Goal: Communication & Community: Ask a question

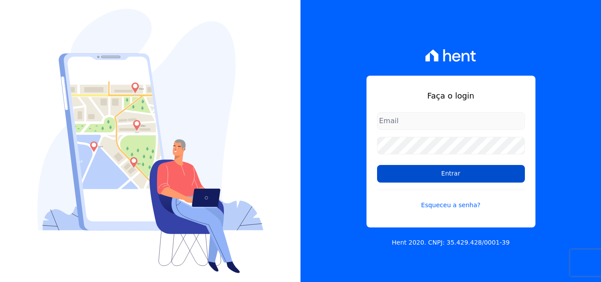
type input "[EMAIL_ADDRESS][DOMAIN_NAME]"
click at [479, 177] on input "Entrar" at bounding box center [451, 174] width 148 height 18
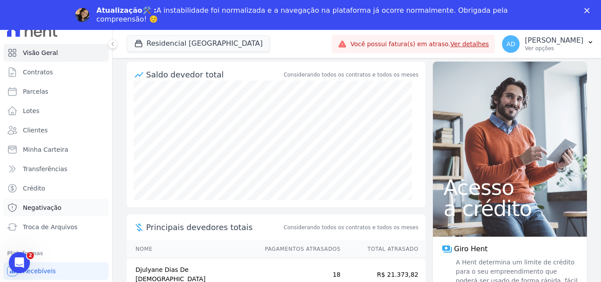
scroll to position [19, 0]
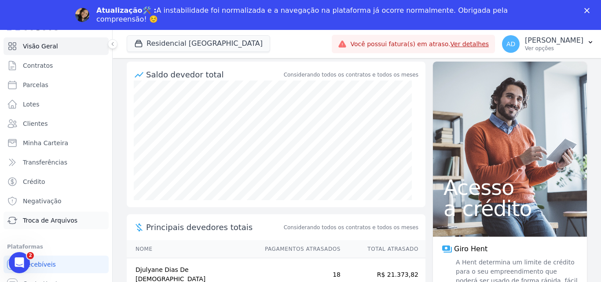
click at [63, 220] on span "Troca de Arquivos" at bounding box center [50, 220] width 55 height 9
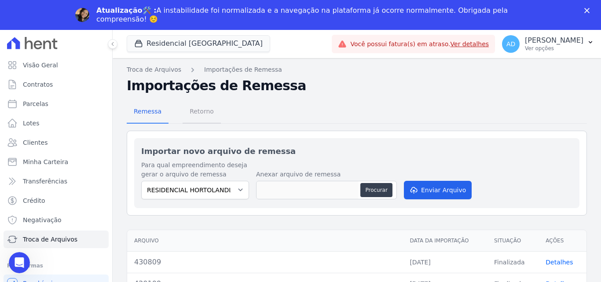
click at [202, 112] on span "Retorno" at bounding box center [201, 112] width 35 height 18
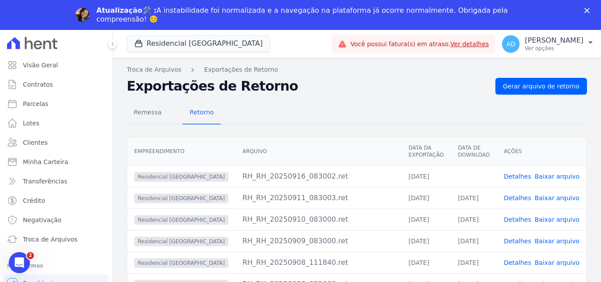
click at [557, 177] on link "Baixar arquivo" at bounding box center [557, 176] width 45 height 7
click at [451, 45] on link "Ver detalhes" at bounding box center [470, 44] width 39 height 7
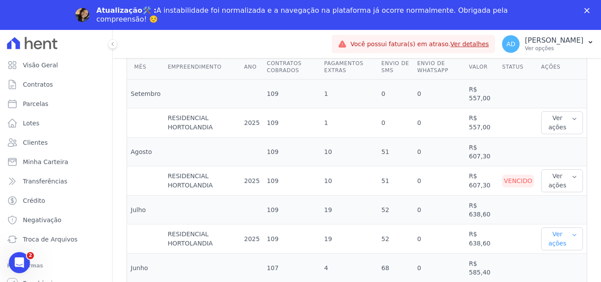
scroll to position [305, 0]
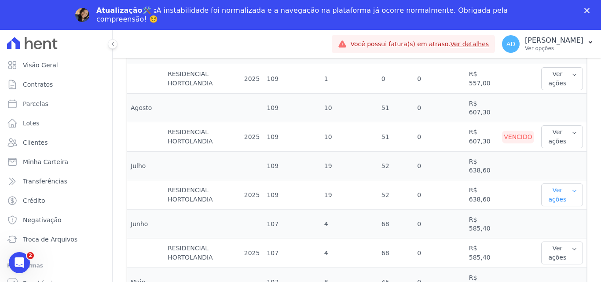
click at [550, 196] on button "Ver ações" at bounding box center [562, 195] width 42 height 23
click at [550, 212] on link "Ver detalhes" at bounding box center [564, 212] width 39 height 9
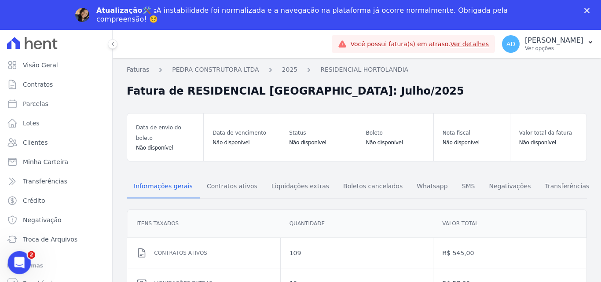
click at [14, 264] on icon "Abertura do Messenger da Intercom" at bounding box center [18, 261] width 15 height 15
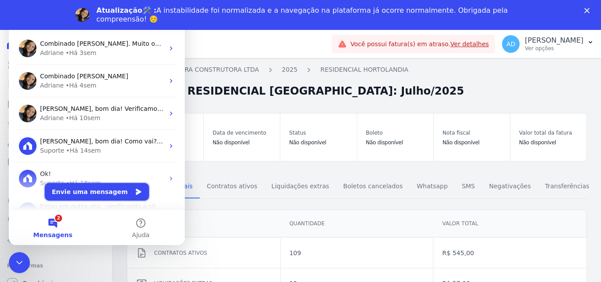
click at [83, 195] on button "Envie uma mensagem" at bounding box center [97, 192] width 104 height 18
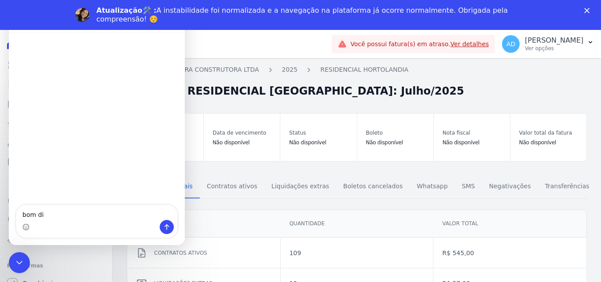
type textarea "bom dia"
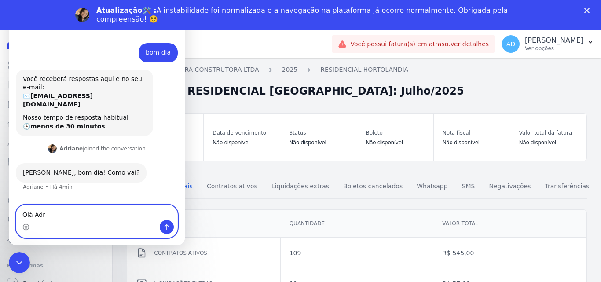
type textarea "Olá Adri"
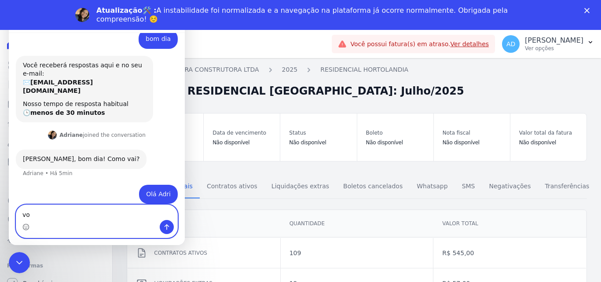
type textarea "v"
type textarea "como vai?"
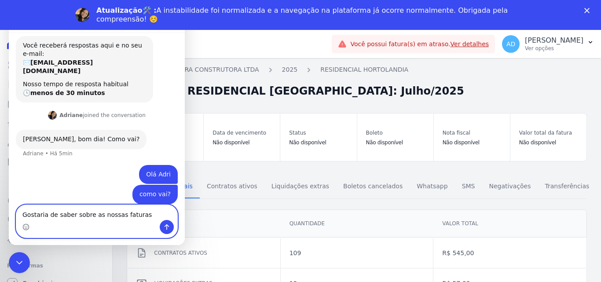
type textarea "Gostaria de saber sobre as nossas faturas"
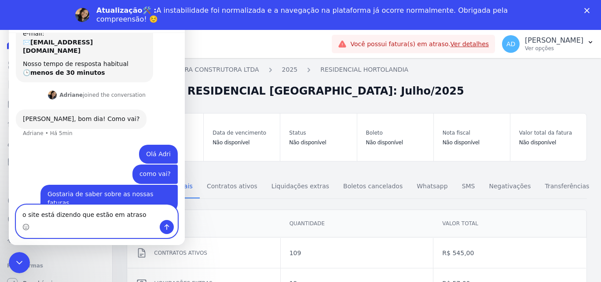
type textarea "o site está dizendo que estão em atraso"
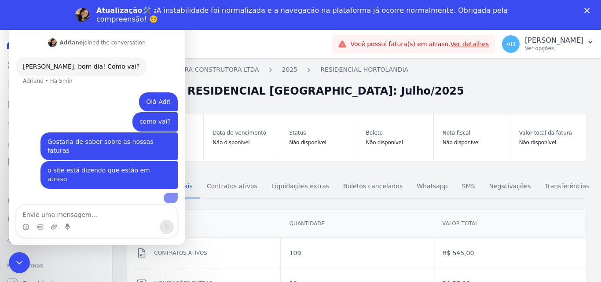
scroll to position [109, 0]
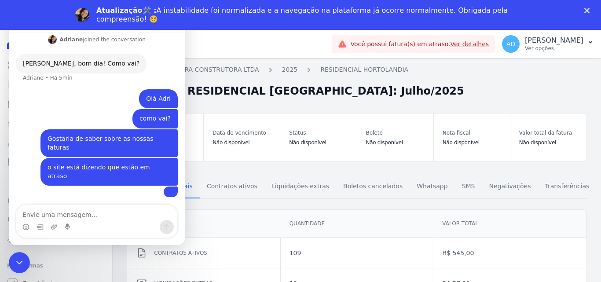
click at [451, 45] on link "Ver detalhes" at bounding box center [470, 44] width 39 height 7
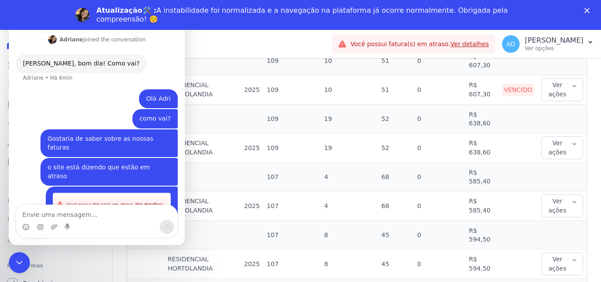
scroll to position [308, 0]
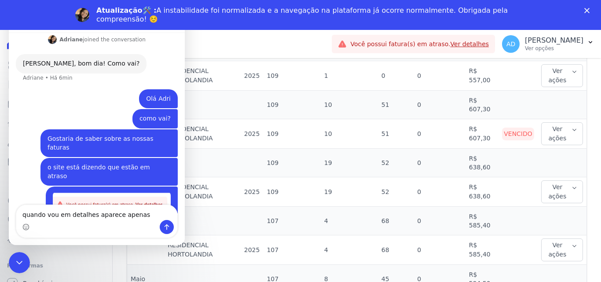
type textarea "quando vou em detalhes aparece apenas 1"
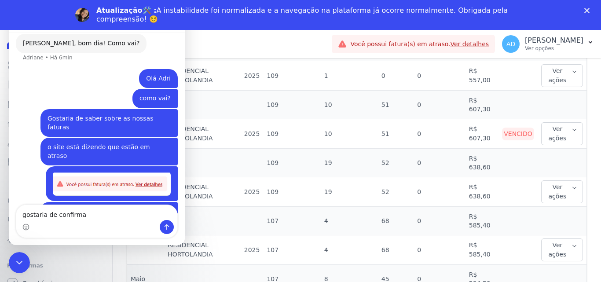
type textarea "gostaria de confirmar"
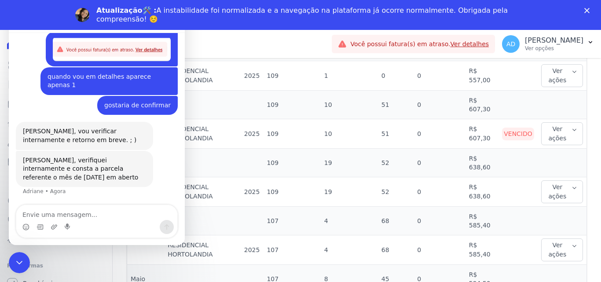
scroll to position [221, 0]
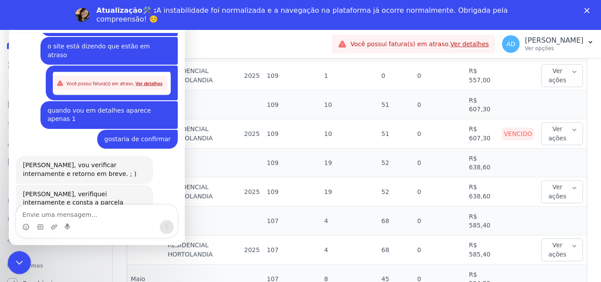
click at [11, 258] on div "Encerramento do Messenger da Intercom" at bounding box center [17, 261] width 21 height 21
